Goal: Consume media (video, audio): Consume media (video, audio)

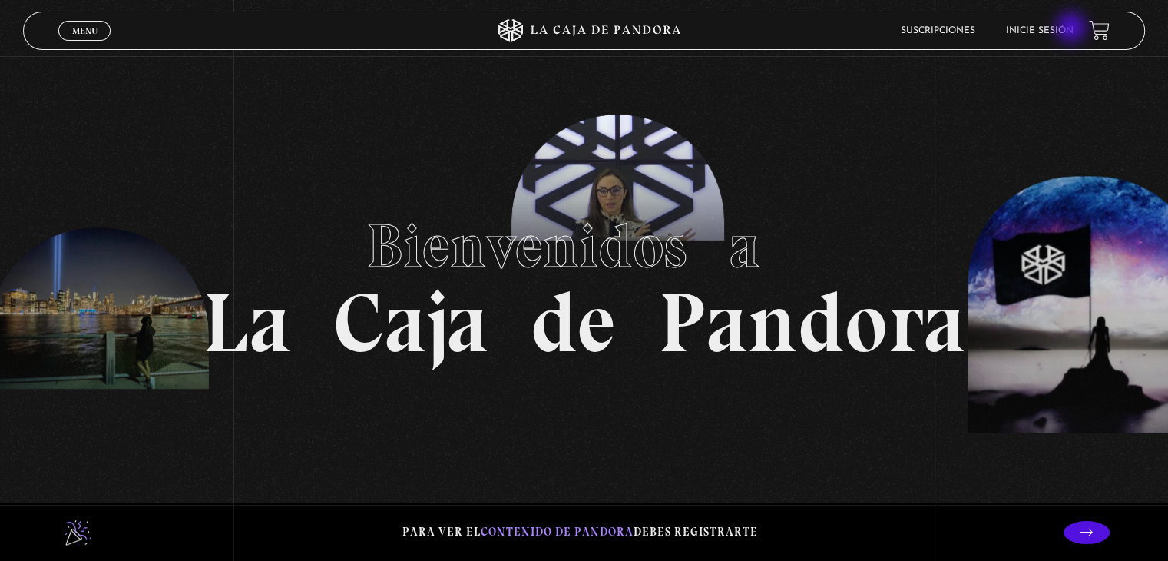
click at [1073, 29] on link "Inicie sesión" at bounding box center [1040, 30] width 68 height 9
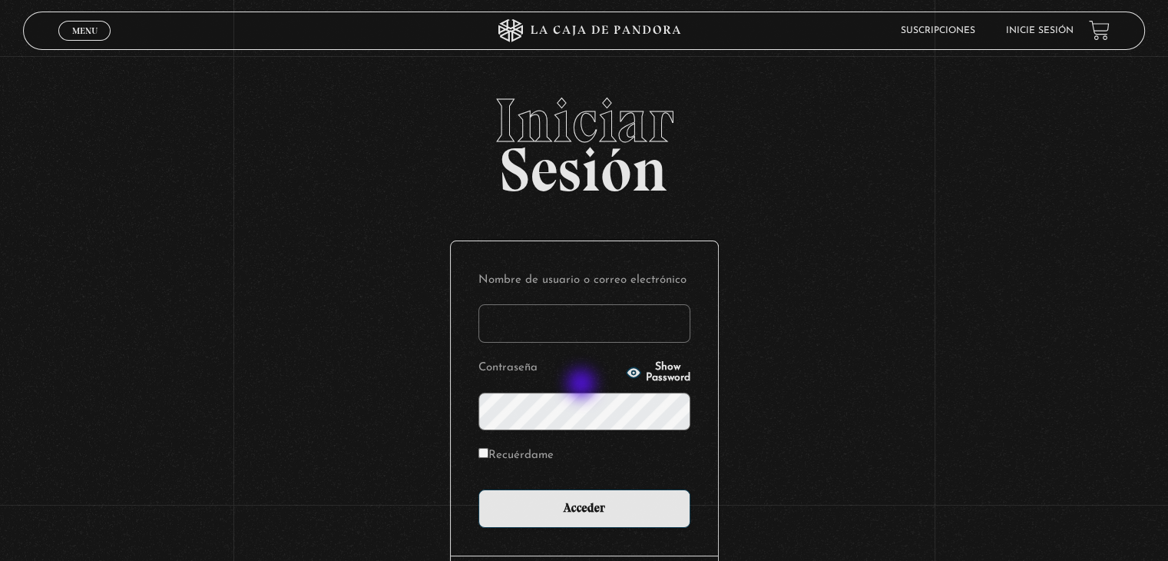
click at [583, 342] on input "Nombre de usuario o correo electrónico" at bounding box center [584, 323] width 212 height 38
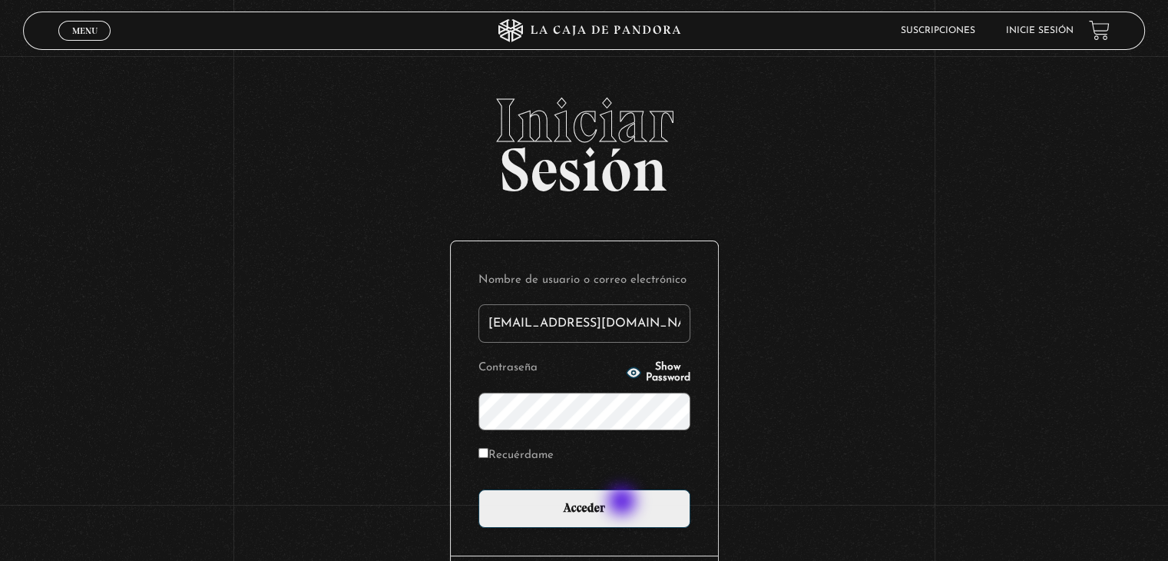
type input "[EMAIL_ADDRESS][DOMAIN_NAME]"
click at [672, 383] on span "Show Password" at bounding box center [668, 373] width 45 height 22
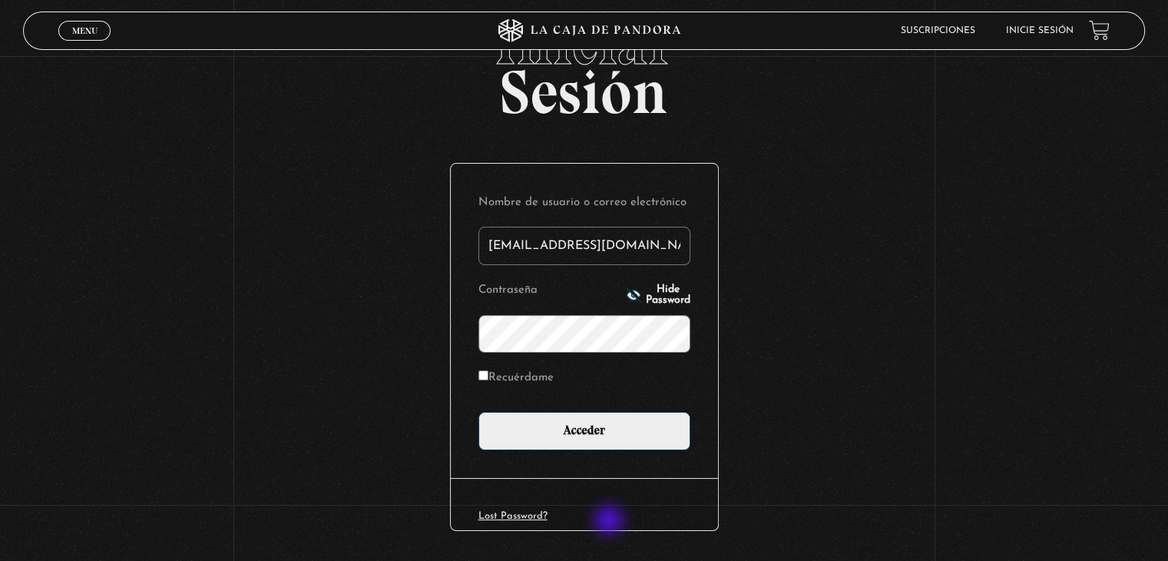
scroll to position [154, 0]
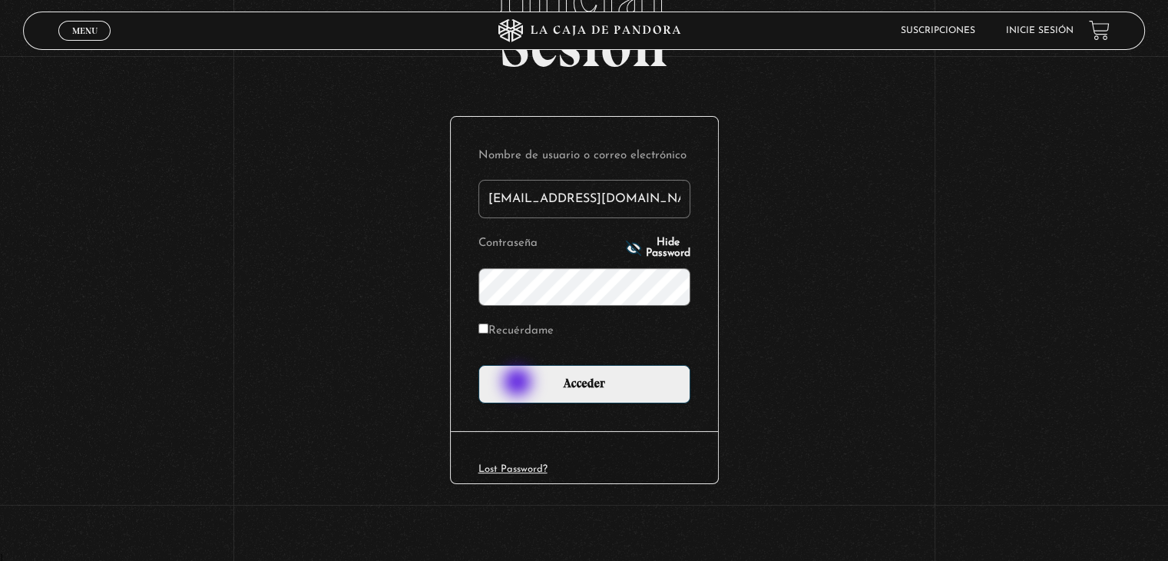
click at [519, 343] on label "Recuérdame" at bounding box center [515, 331] width 75 height 24
click at [488, 333] on input "Recuérdame" at bounding box center [483, 328] width 10 height 10
checkbox input "true"
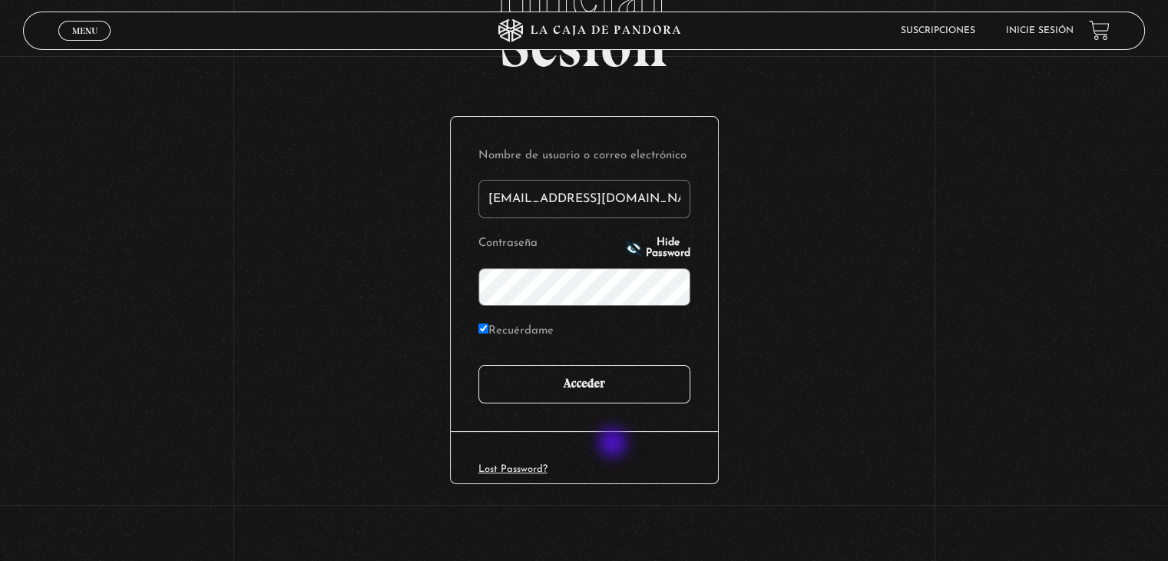
click at [614, 403] on input "Acceder" at bounding box center [584, 384] width 212 height 38
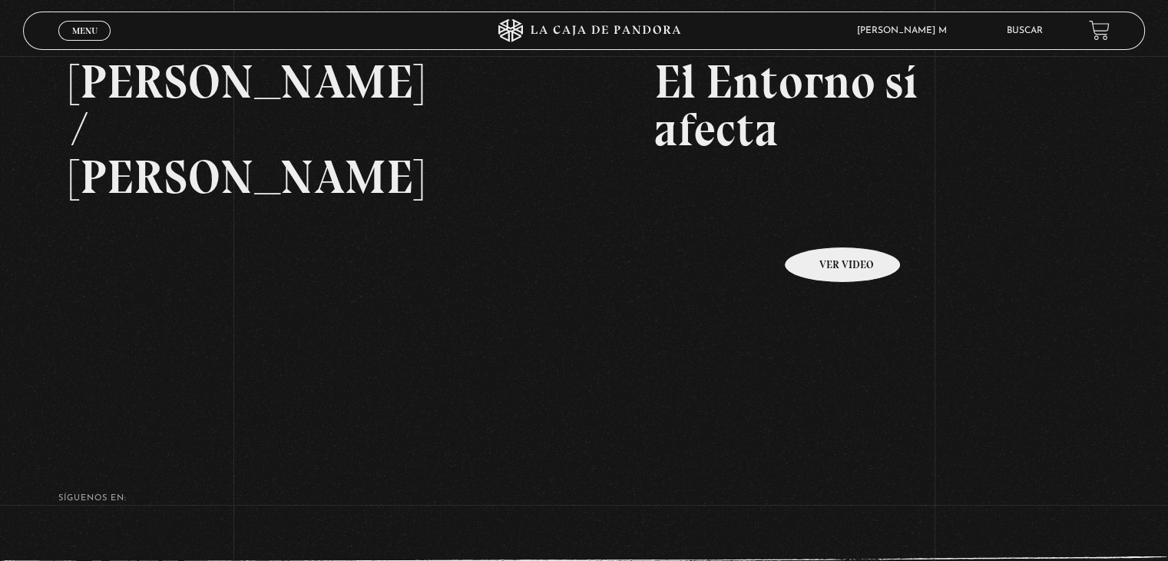
scroll to position [154, 0]
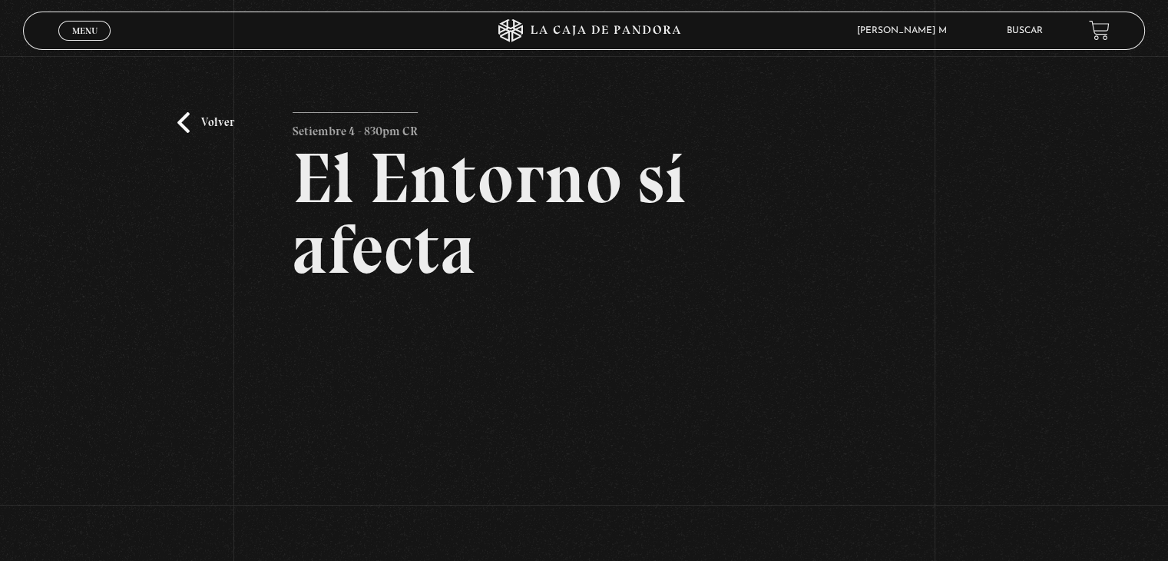
scroll to position [154, 0]
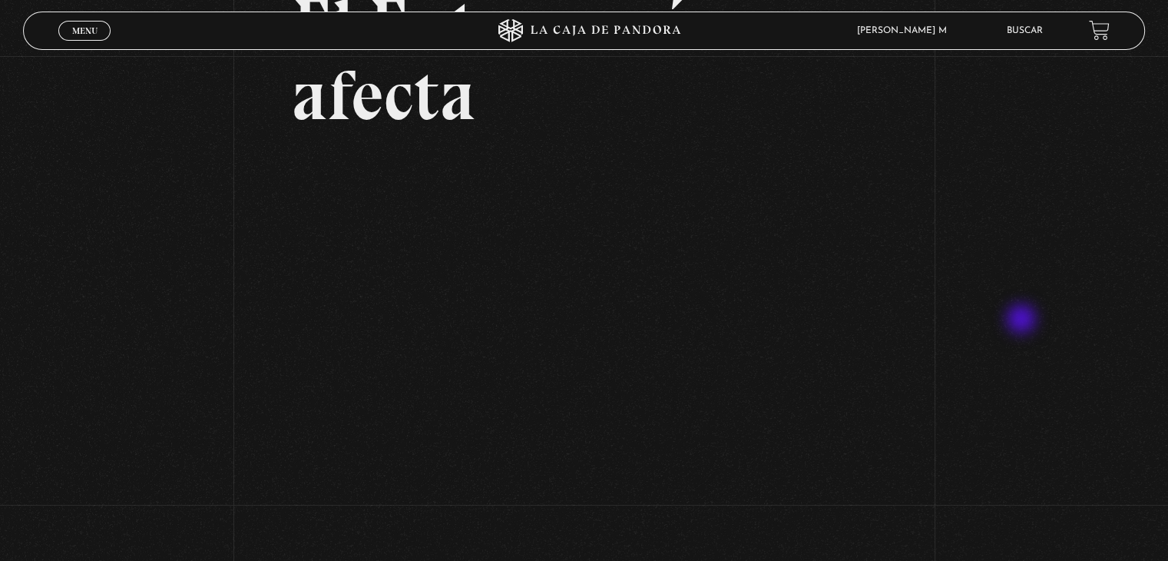
click at [1023, 320] on div "Volver Setiembre 4 - 830pm CR El Entorno sí afecta" at bounding box center [584, 207] width 1168 height 610
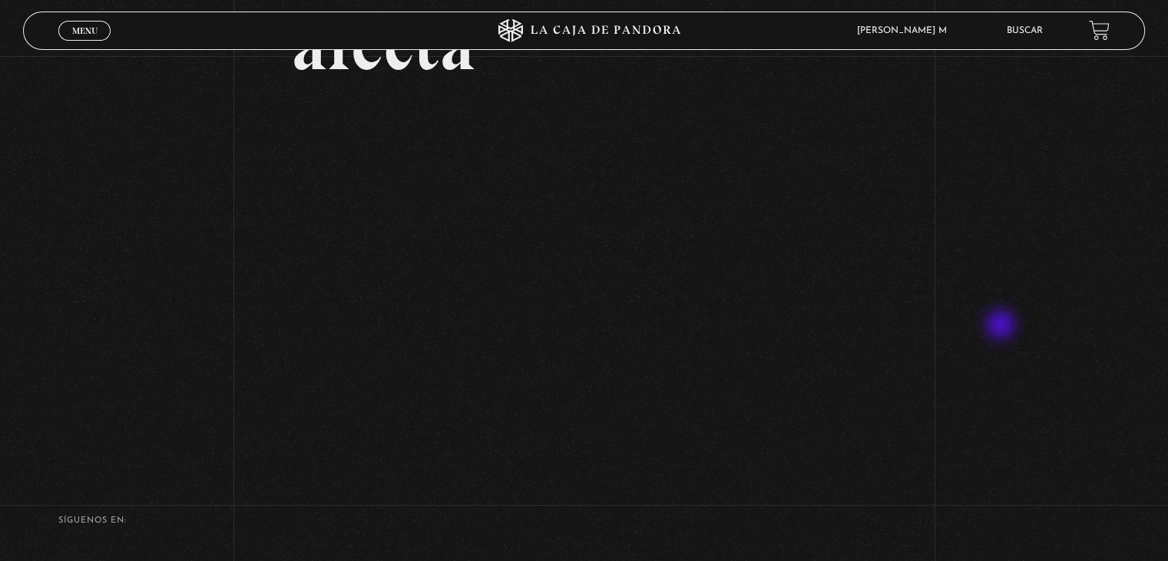
scroll to position [230, 0]
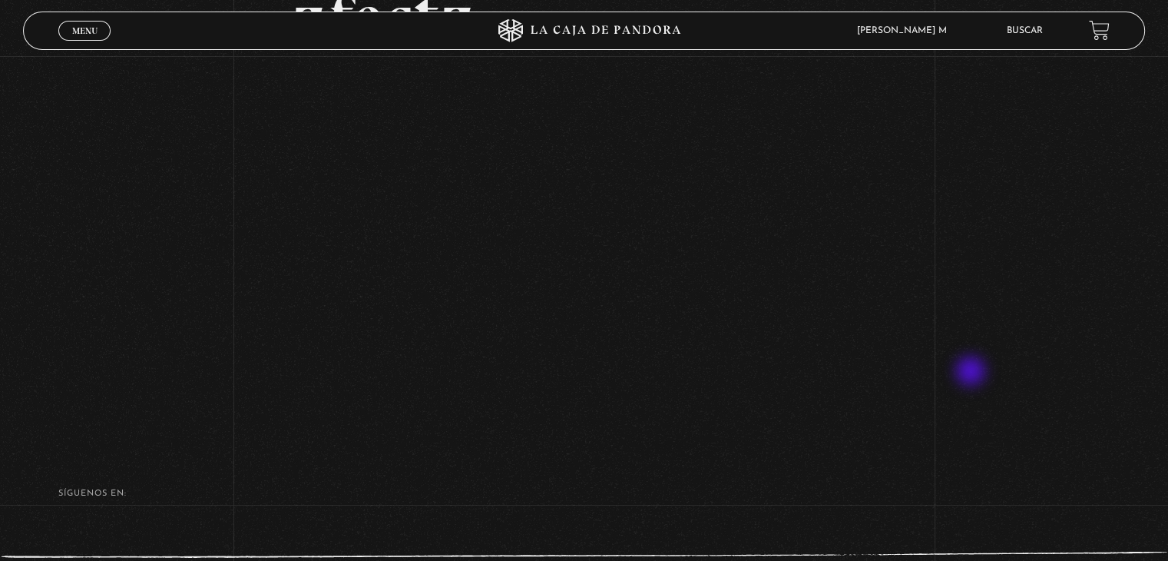
click at [972, 372] on div "Volver Setiembre 4 - 830pm CR El Entorno sí afecta" at bounding box center [584, 131] width 1168 height 610
click at [1021, 402] on div "Volver Setiembre 4 - 830pm CR El Entorno sí afecta" at bounding box center [584, 131] width 1168 height 610
